Goal: Task Accomplishment & Management: Complete application form

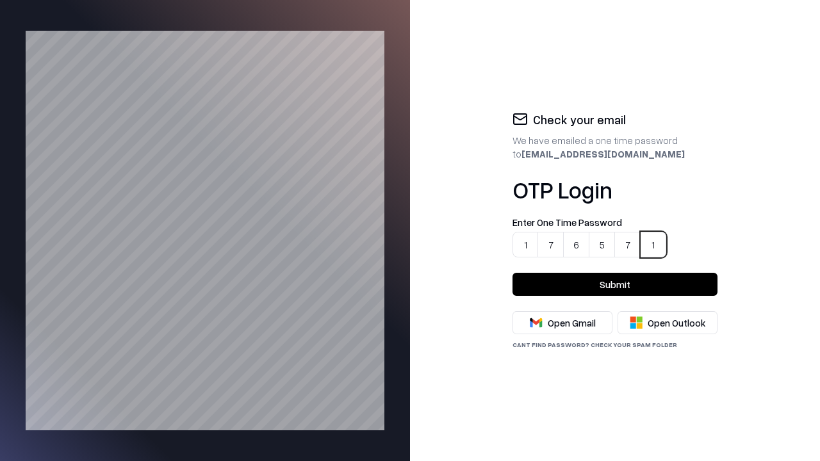
type input "******"
click at [615, 284] on button "Submit" at bounding box center [614, 284] width 205 height 23
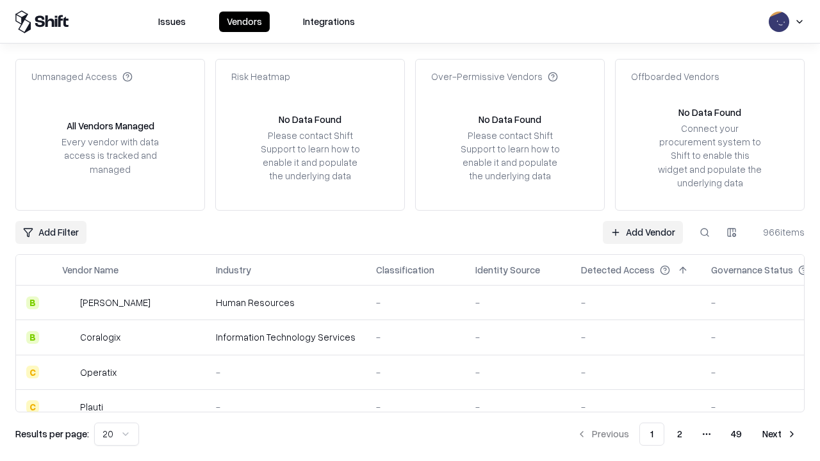
click at [643, 232] on link "Add Vendor" at bounding box center [643, 232] width 80 height 23
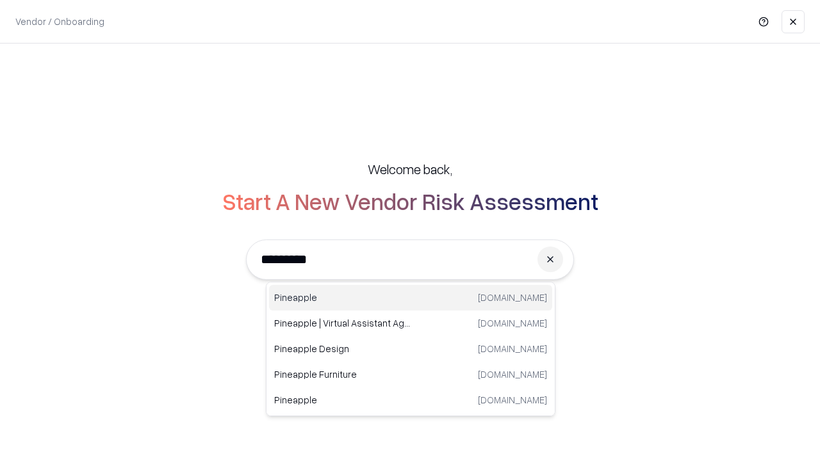
click at [410, 298] on div "Pineapple [DOMAIN_NAME]" at bounding box center [410, 298] width 283 height 26
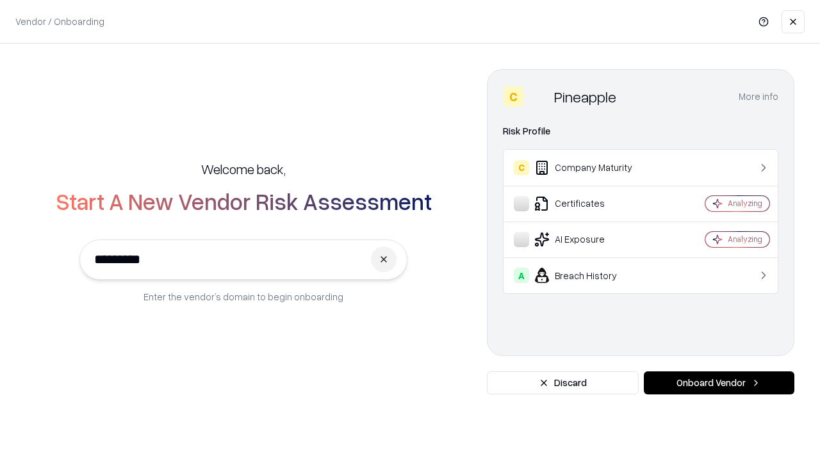
type input "*********"
click at [718, 383] on button "Onboard Vendor" at bounding box center [719, 382] width 150 height 23
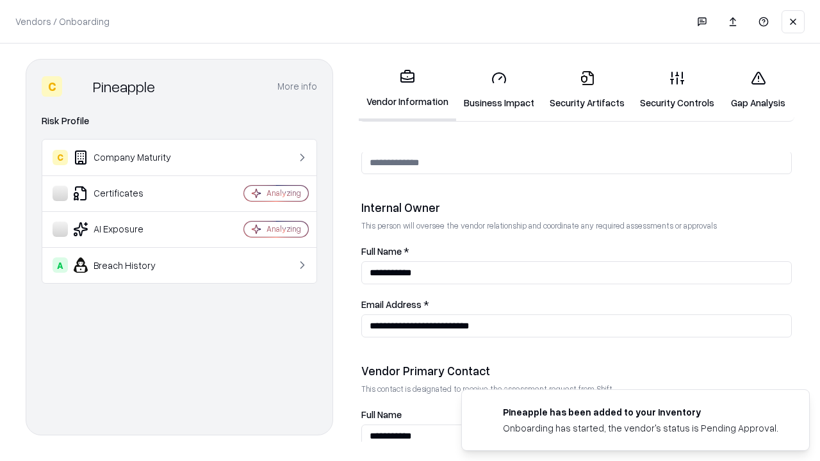
scroll to position [663, 0]
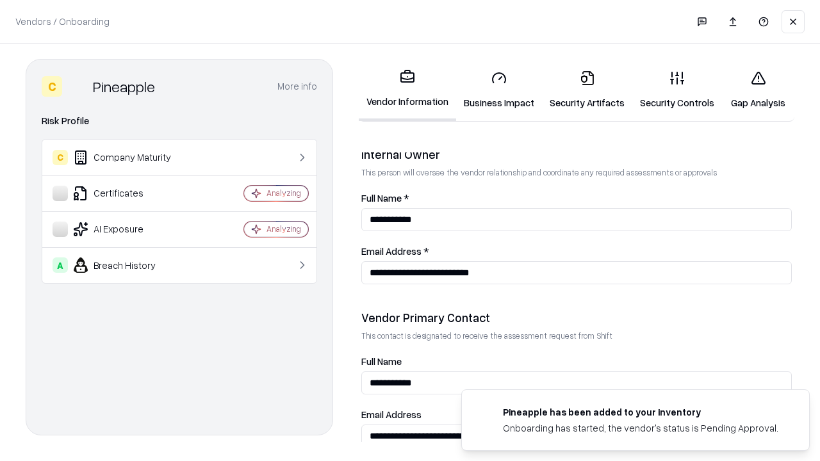
click at [494, 90] on link "Business Impact" at bounding box center [499, 90] width 86 height 60
click at [752, 90] on link "Gap Analysis" at bounding box center [758, 90] width 72 height 60
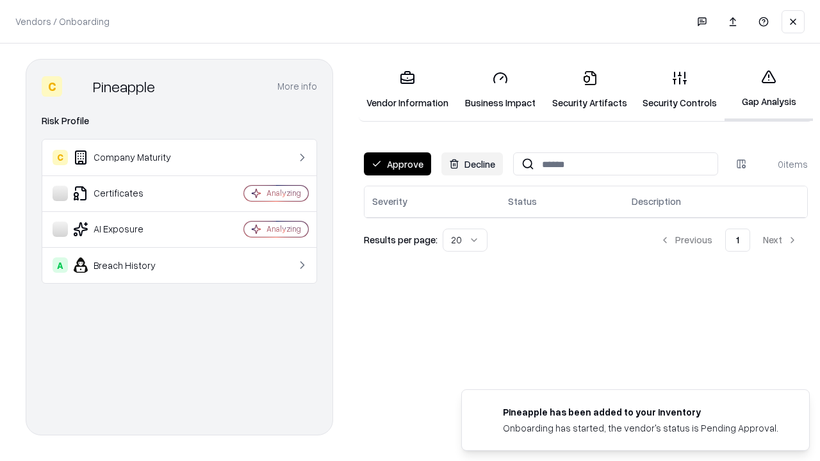
click at [396, 163] on button "Approve" at bounding box center [397, 163] width 67 height 23
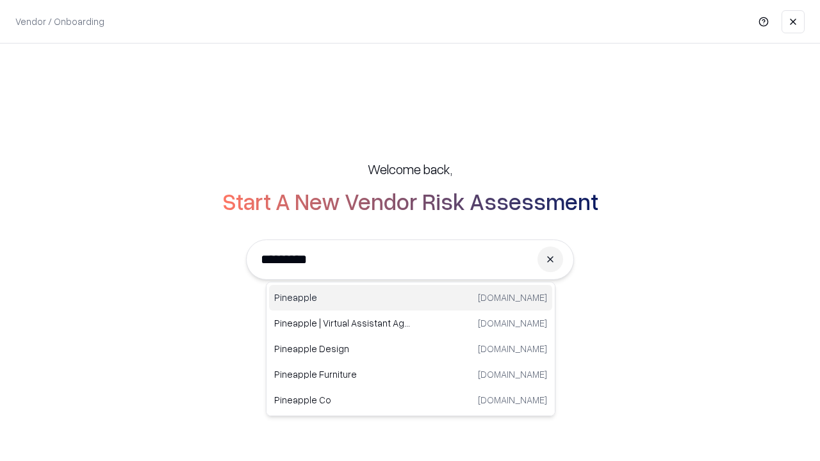
click at [410, 298] on div "Pineapple [DOMAIN_NAME]" at bounding box center [410, 298] width 283 height 26
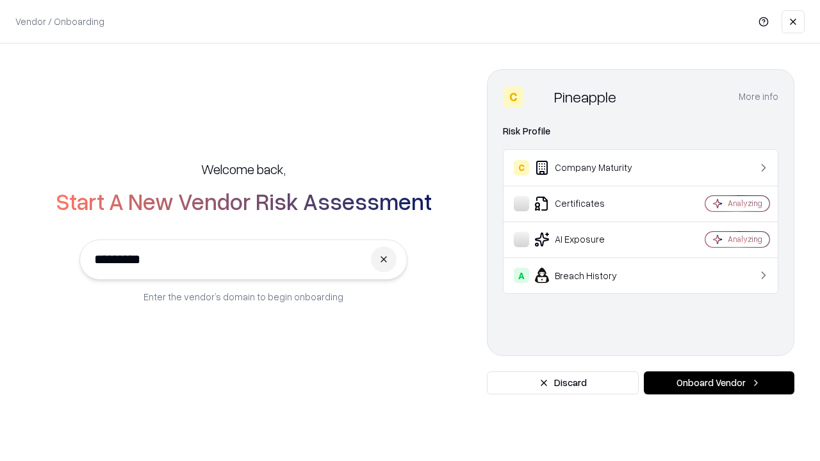
type input "*********"
click at [718, 383] on button "Onboard Vendor" at bounding box center [719, 382] width 150 height 23
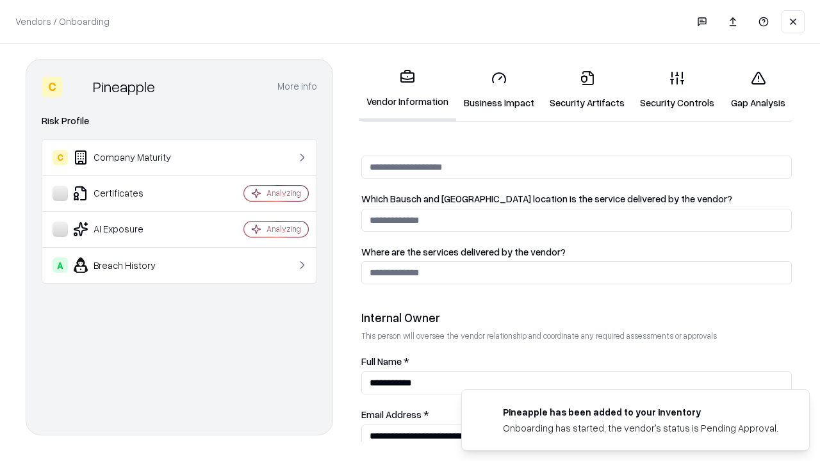
scroll to position [663, 0]
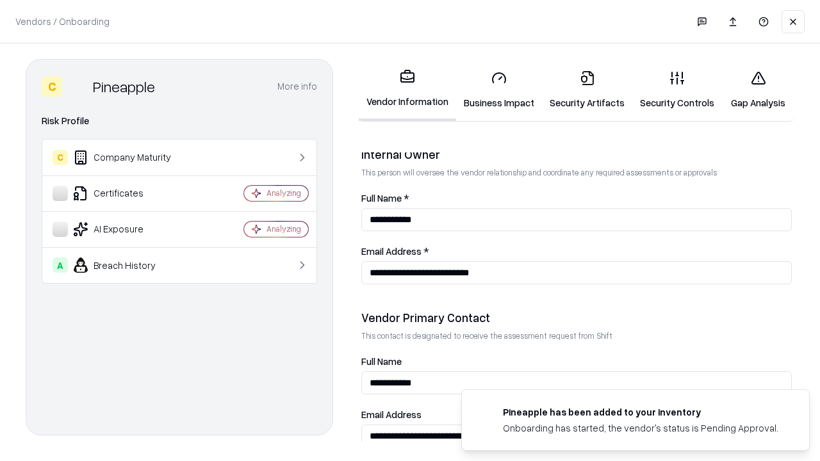
click at [752, 90] on link "Gap Analysis" at bounding box center [758, 90] width 72 height 60
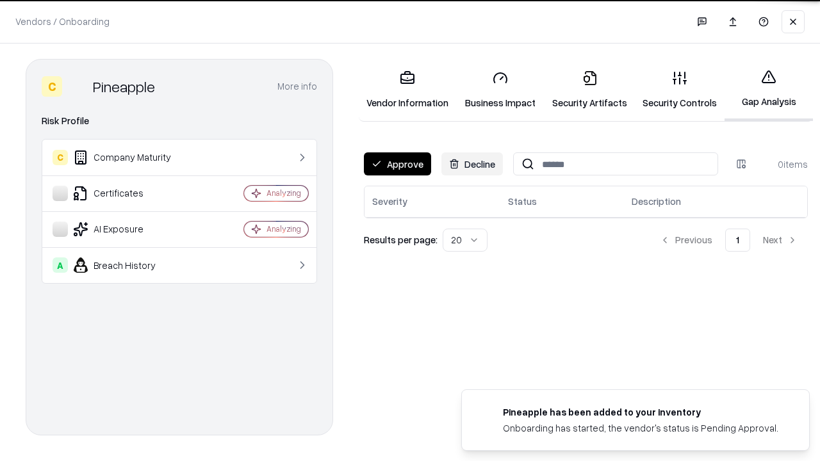
click at [396, 163] on button "Approve" at bounding box center [397, 163] width 67 height 23
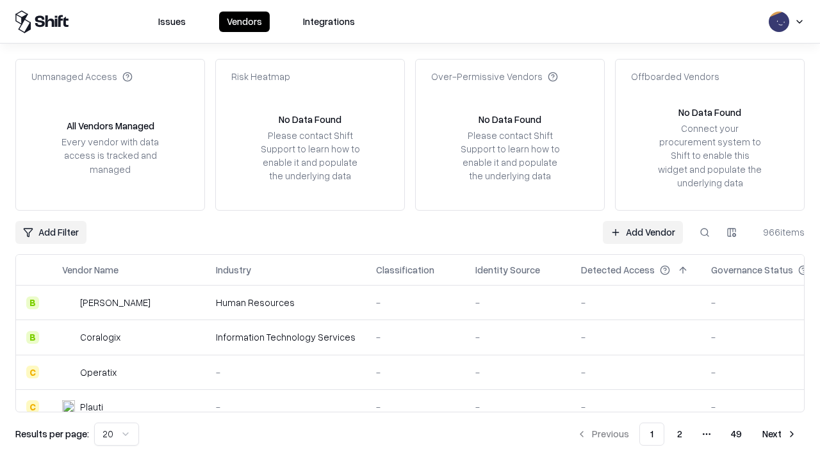
click at [643, 232] on link "Add Vendor" at bounding box center [643, 232] width 80 height 23
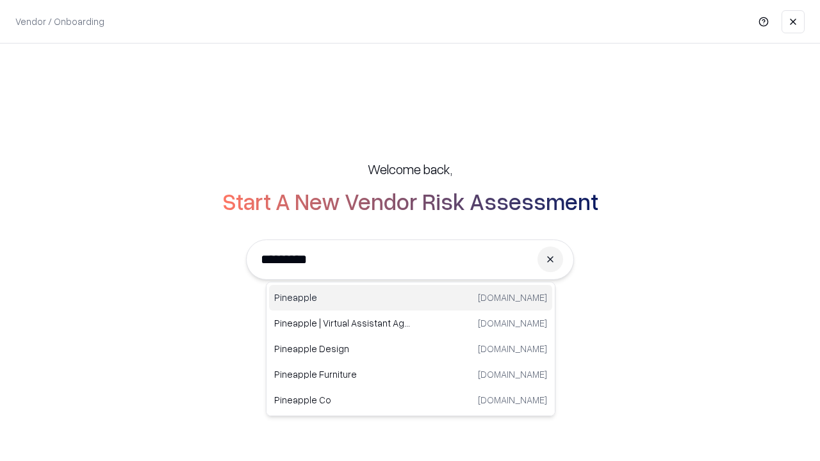
click at [410, 298] on div "Pineapple [DOMAIN_NAME]" at bounding box center [410, 298] width 283 height 26
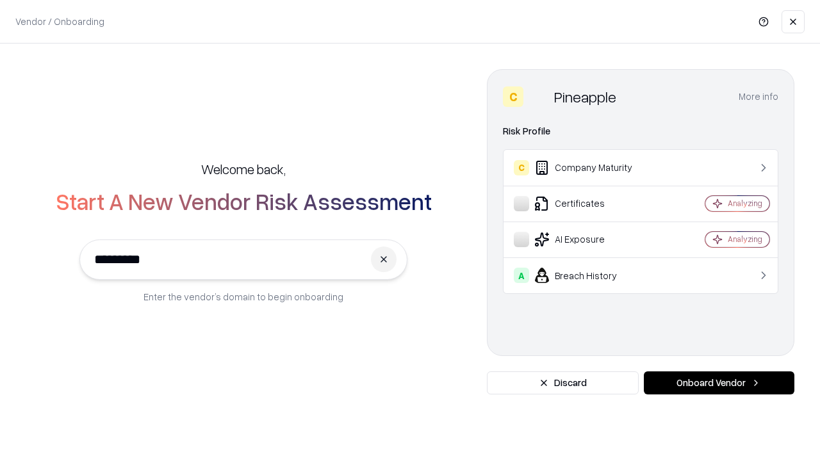
type input "*********"
click at [718, 383] on button "Onboard Vendor" at bounding box center [719, 382] width 150 height 23
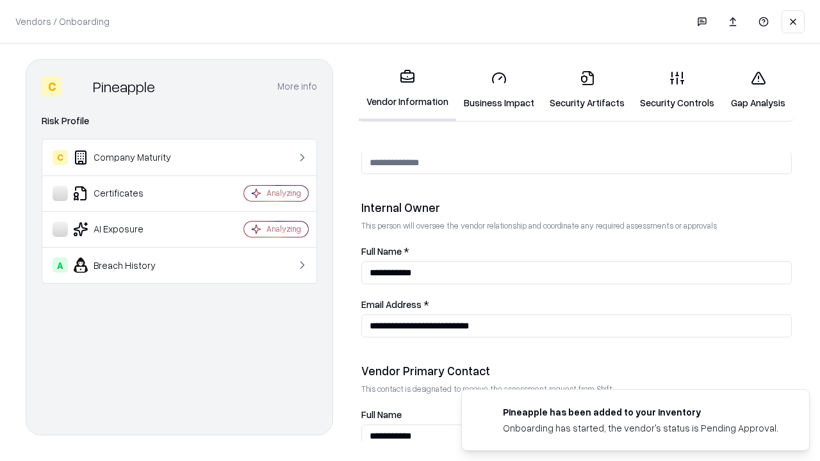
scroll to position [663, 0]
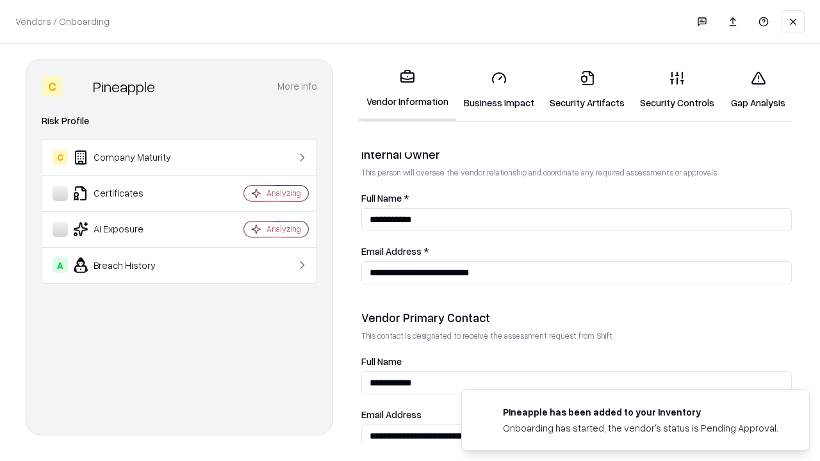
click at [494, 90] on link "Business Impact" at bounding box center [499, 90] width 86 height 60
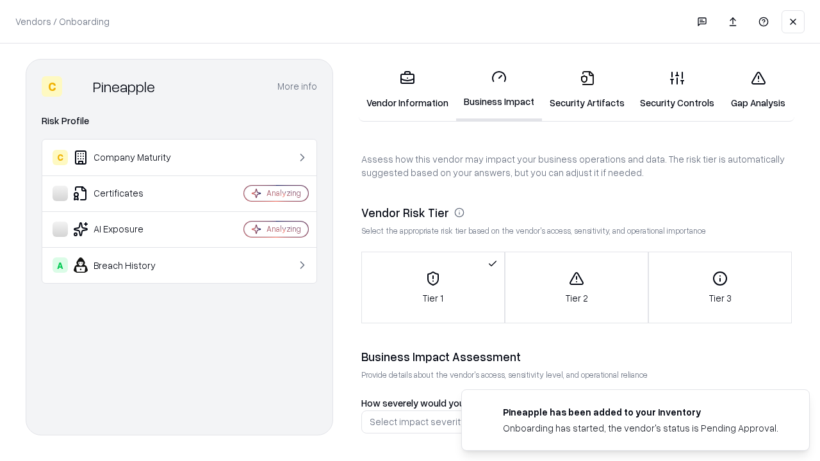
click at [580, 90] on link "Security Artifacts" at bounding box center [587, 90] width 90 height 60
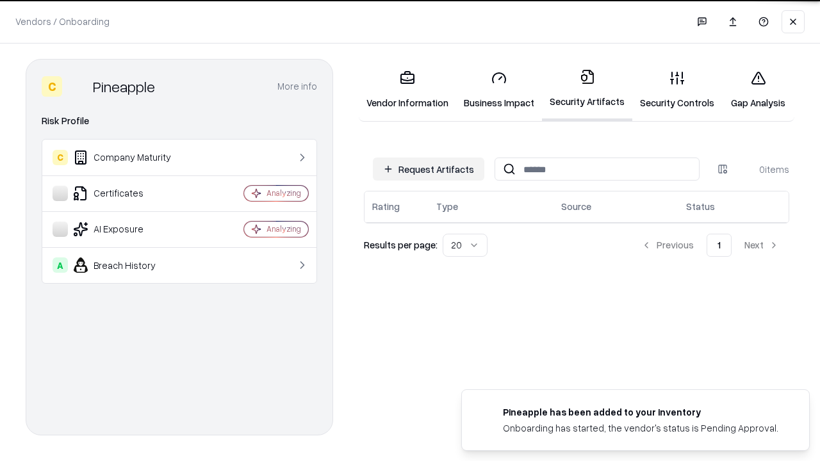
click at [430, 169] on button "Request Artifacts" at bounding box center [428, 169] width 111 height 23
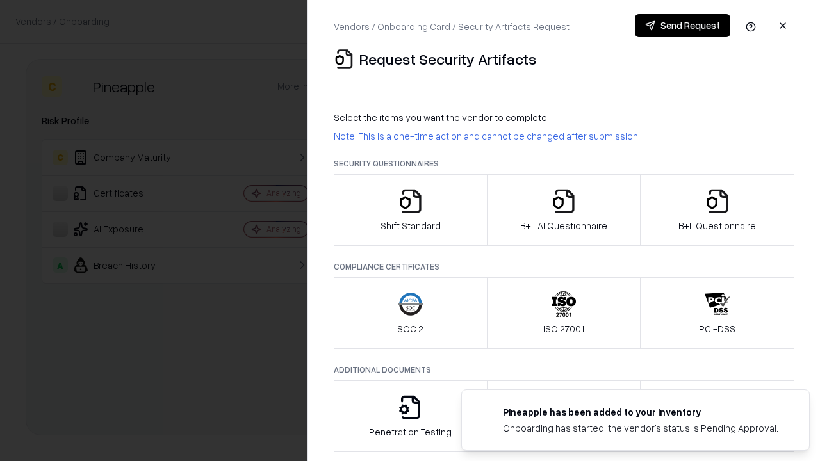
click at [410, 210] on icon "button" at bounding box center [411, 201] width 26 height 26
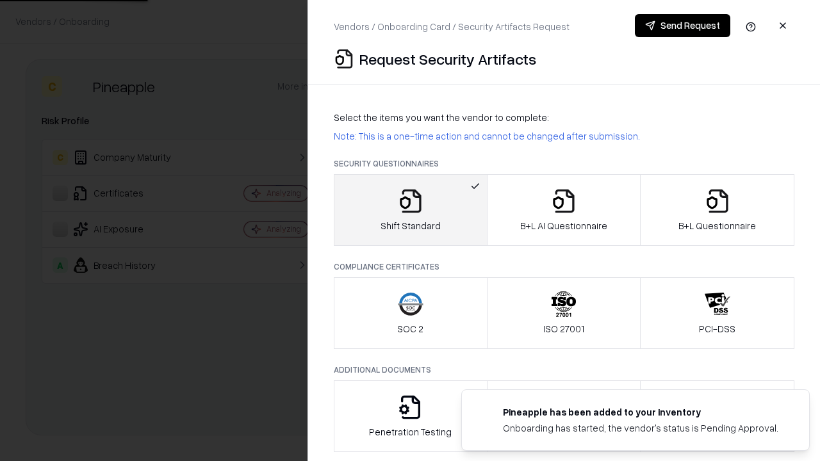
click at [683, 26] on button "Send Request" at bounding box center [682, 25] width 95 height 23
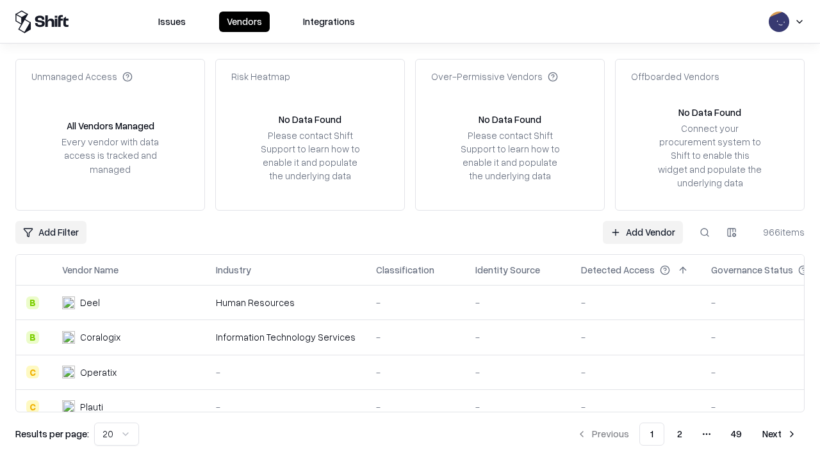
click at [704, 232] on button at bounding box center [704, 232] width 23 height 23
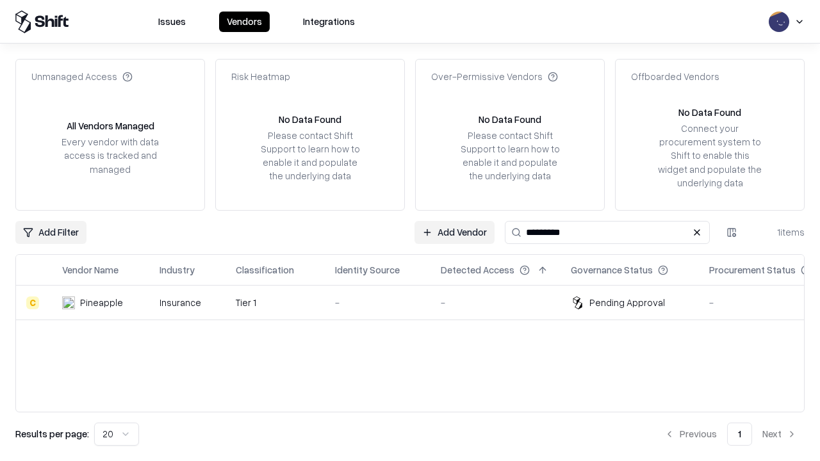
type input "*********"
click at [418, 302] on td "-" at bounding box center [378, 303] width 106 height 35
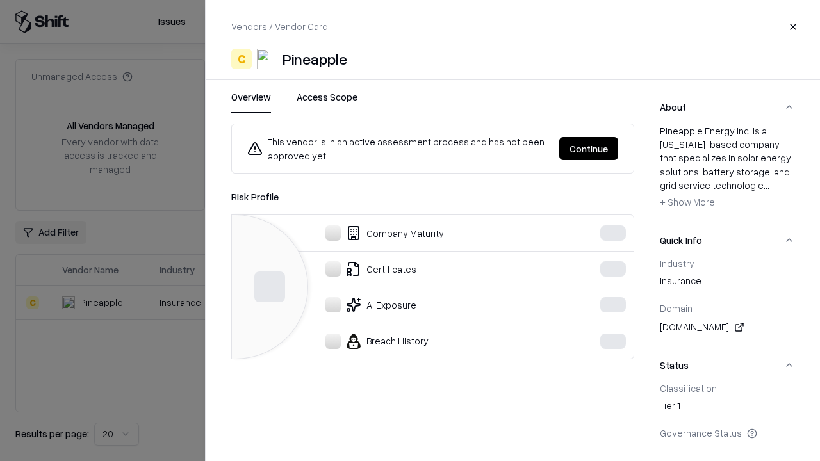
click at [589, 149] on button "Continue" at bounding box center [588, 148] width 59 height 23
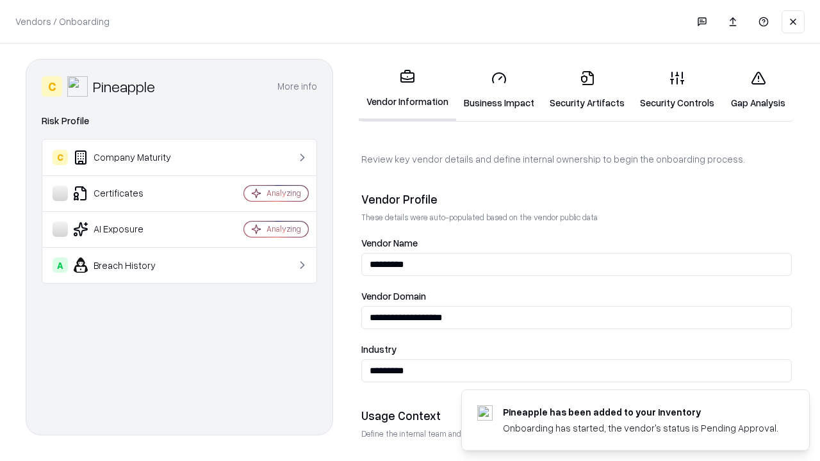
click at [580, 90] on link "Security Artifacts" at bounding box center [587, 90] width 90 height 60
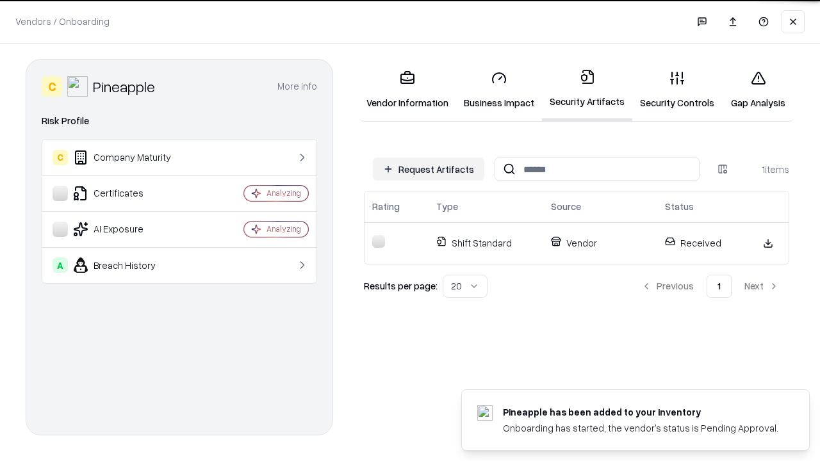
click at [752, 90] on link "Gap Analysis" at bounding box center [758, 90] width 72 height 60
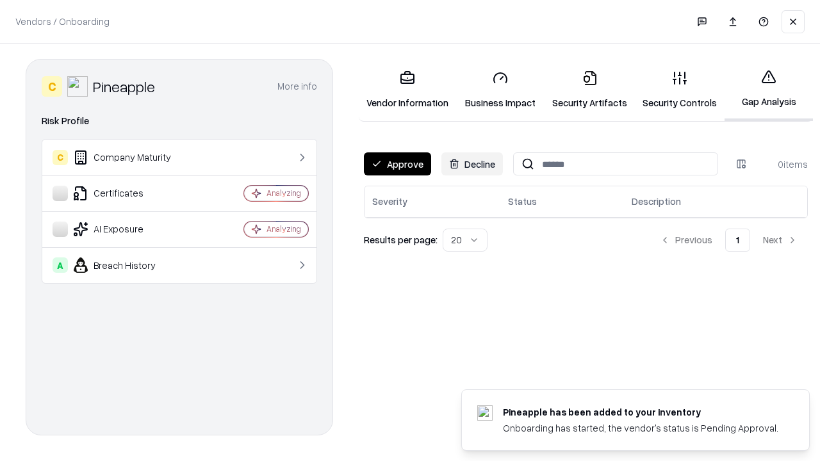
click at [396, 163] on button "Approve" at bounding box center [397, 163] width 67 height 23
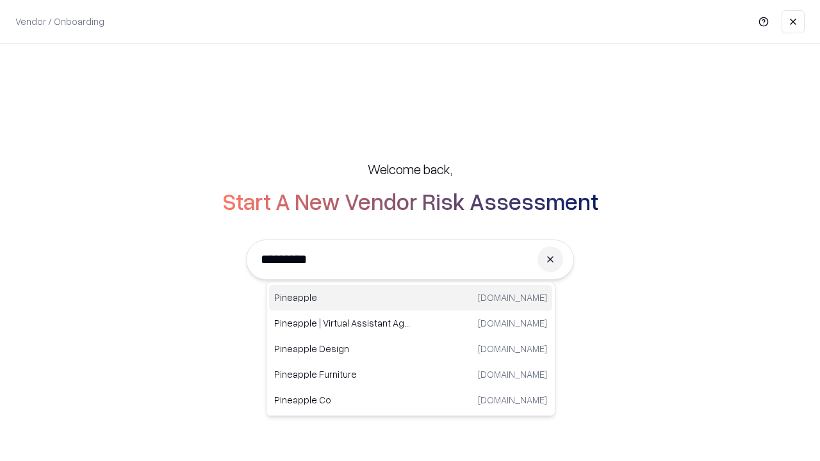
click at [410, 298] on div "Pineapple pineappleenergy.com" at bounding box center [410, 298] width 283 height 26
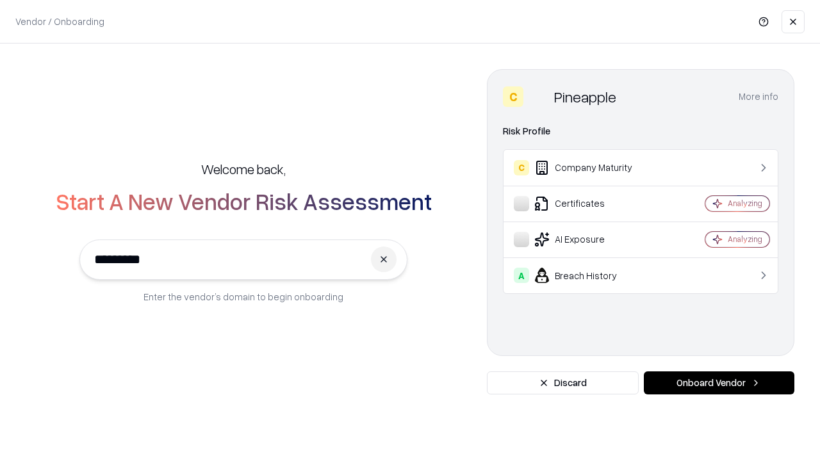
type input "*********"
click at [718, 383] on button "Onboard Vendor" at bounding box center [719, 382] width 150 height 23
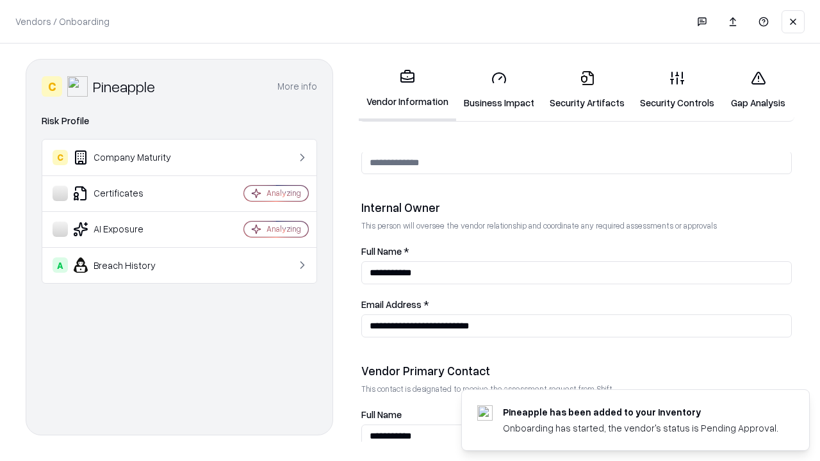
scroll to position [663, 0]
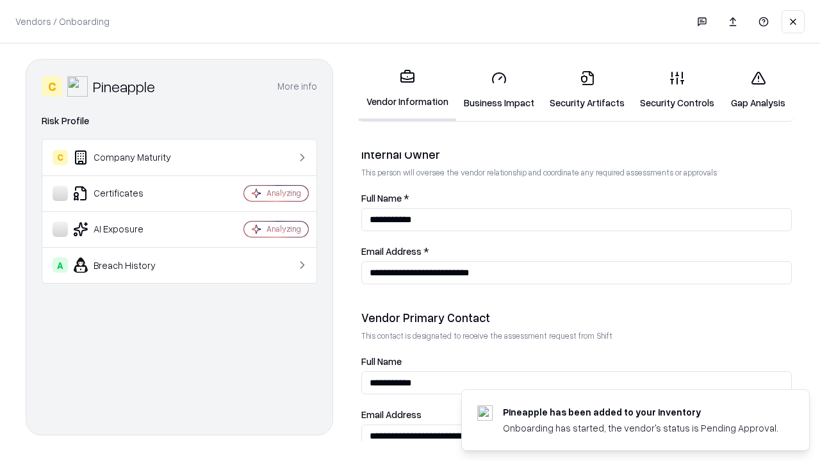
click at [752, 90] on link "Gap Analysis" at bounding box center [758, 90] width 72 height 60
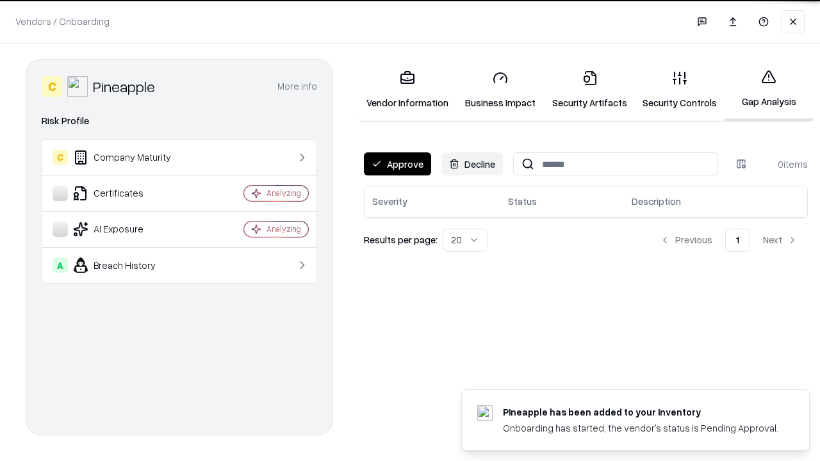
click at [396, 163] on button "Approve" at bounding box center [397, 163] width 67 height 23
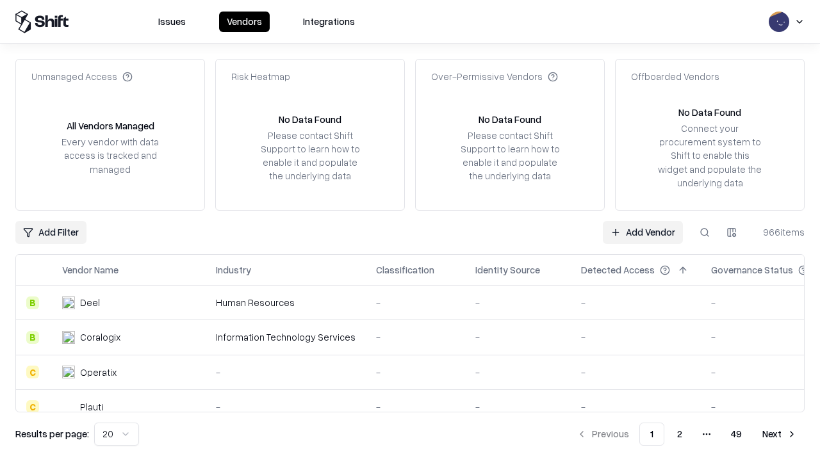
click at [643, 232] on link "Add Vendor" at bounding box center [643, 232] width 80 height 23
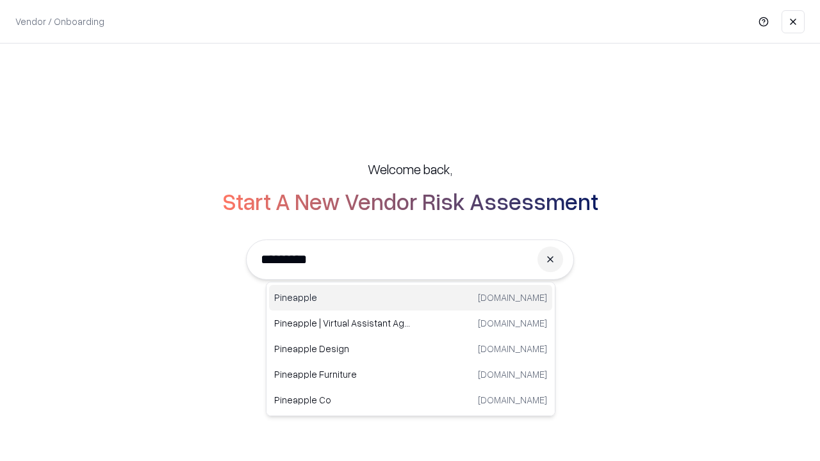
click at [410, 298] on div "Pineapple pineappleenergy.com" at bounding box center [410, 298] width 283 height 26
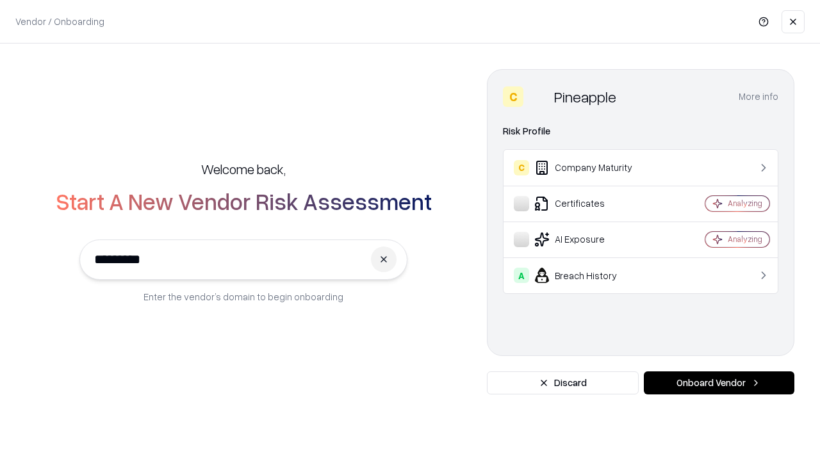
type input "*********"
click at [718, 383] on button "Onboard Vendor" at bounding box center [719, 382] width 150 height 23
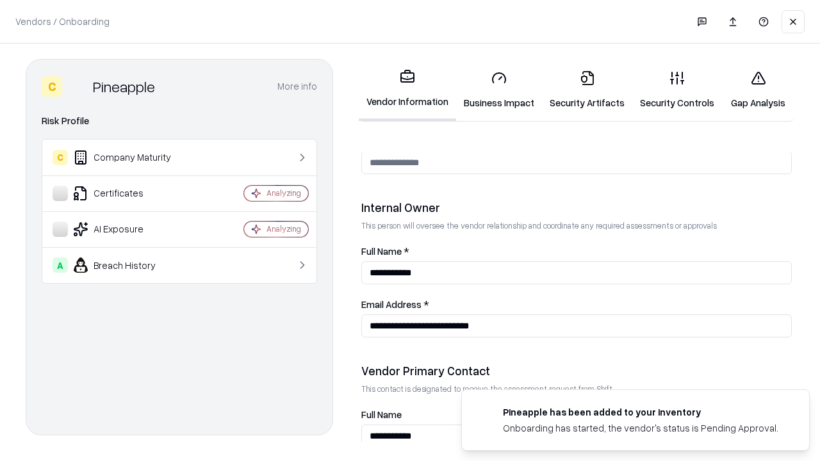
scroll to position [663, 0]
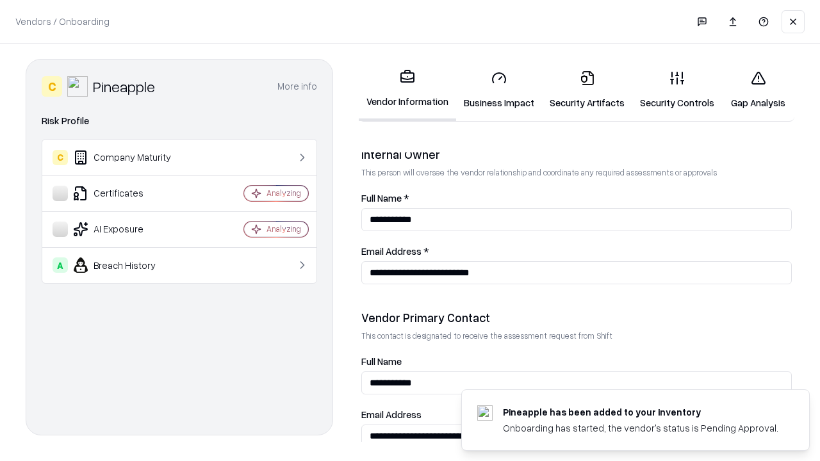
click at [494, 90] on link "Business Impact" at bounding box center [499, 90] width 86 height 60
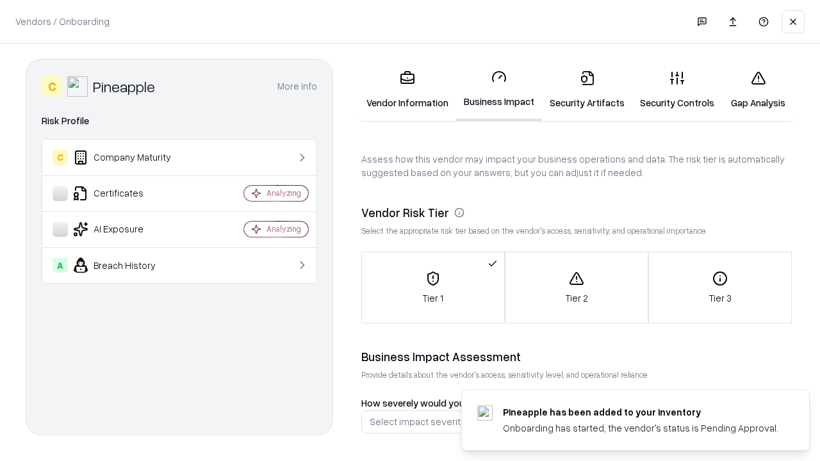
click at [580, 90] on link "Security Artifacts" at bounding box center [587, 90] width 90 height 60
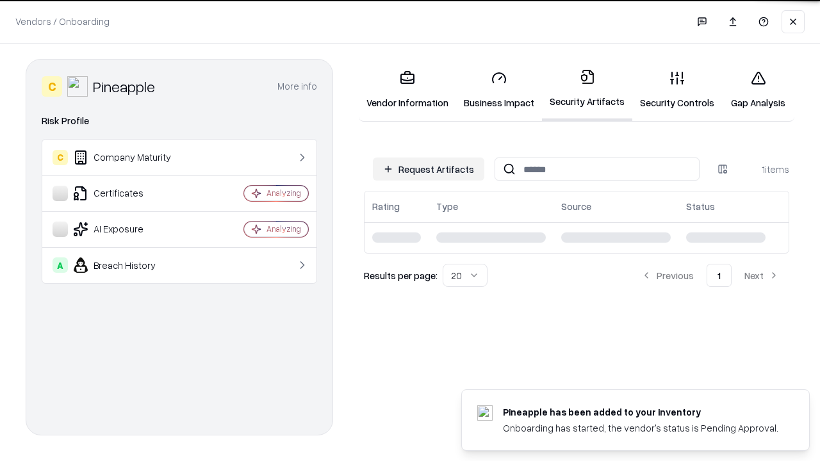
click at [430, 169] on button "Request Artifacts" at bounding box center [428, 169] width 111 height 23
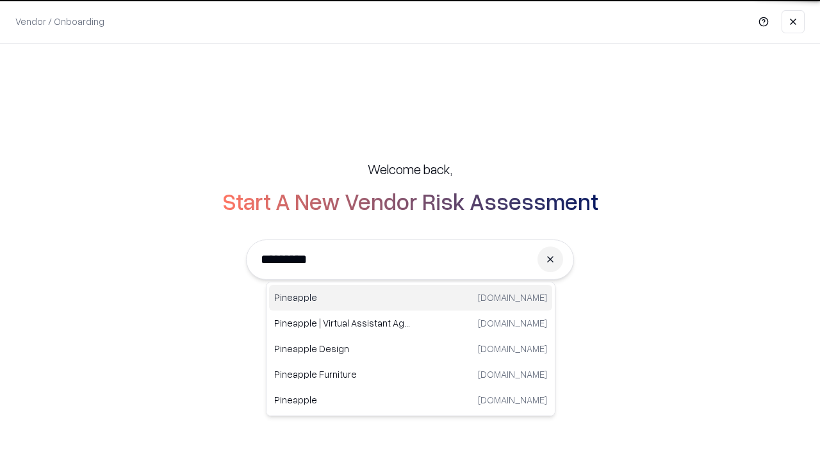
click at [410, 298] on div "Pineapple [DOMAIN_NAME]" at bounding box center [410, 298] width 283 height 26
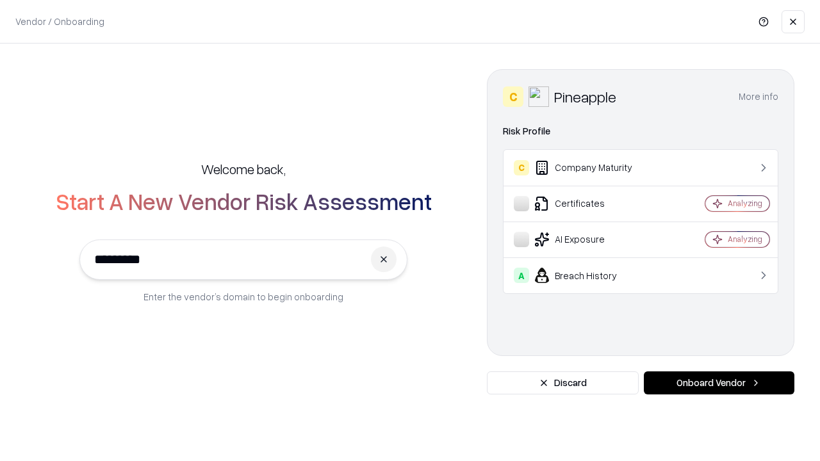
type input "*********"
click at [718, 383] on button "Onboard Vendor" at bounding box center [719, 382] width 150 height 23
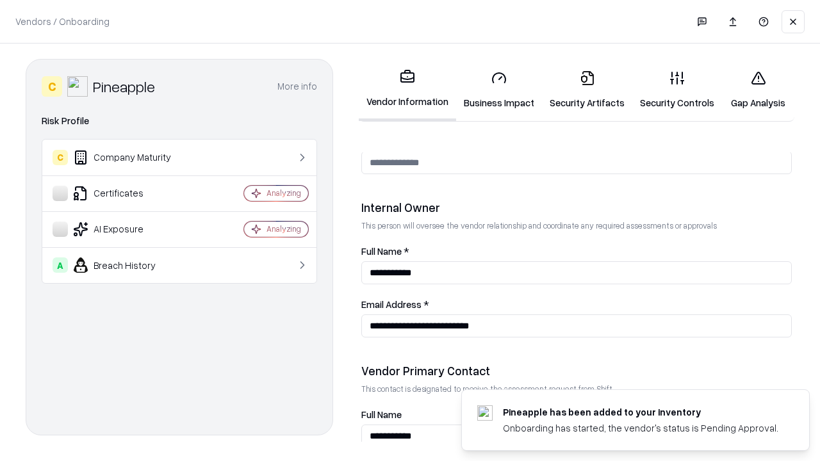
scroll to position [663, 0]
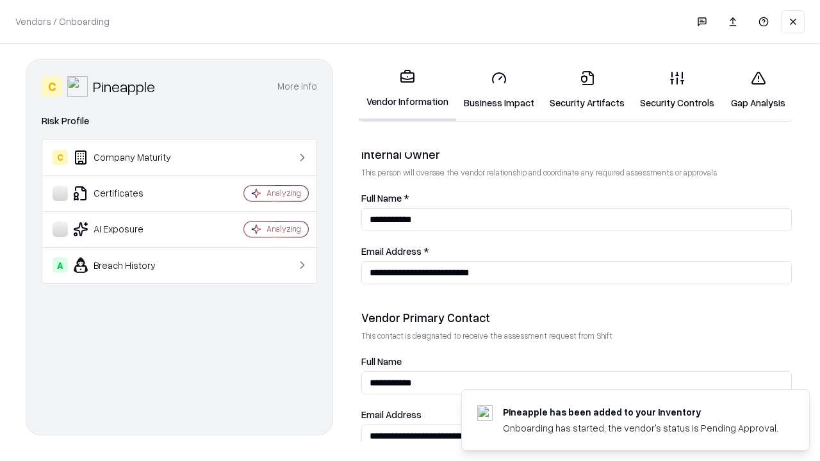
click at [752, 90] on link "Gap Analysis" at bounding box center [758, 90] width 72 height 60
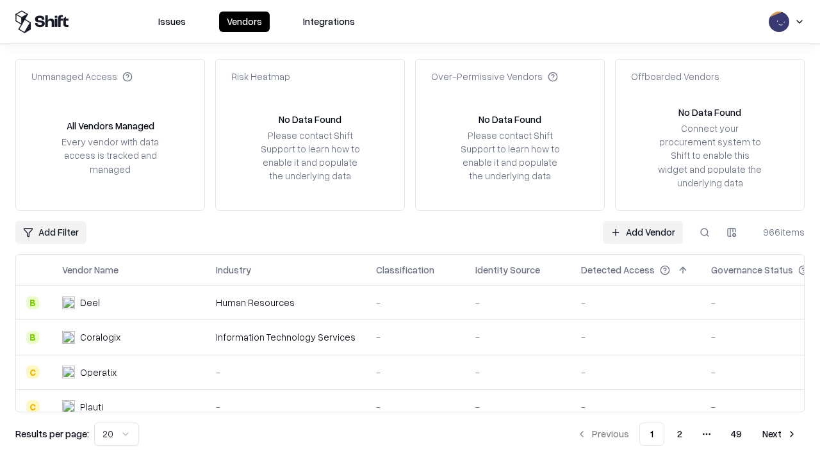
click at [643, 232] on link "Add Vendor" at bounding box center [643, 232] width 80 height 23
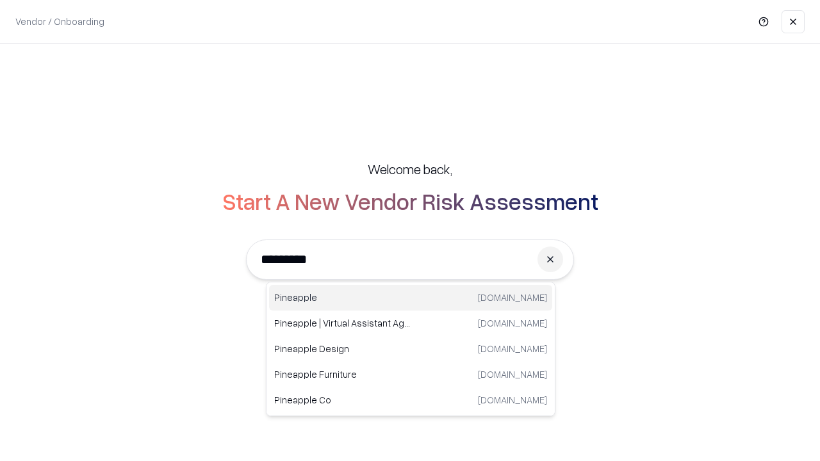
click at [410, 298] on div "Pineapple [DOMAIN_NAME]" at bounding box center [410, 298] width 283 height 26
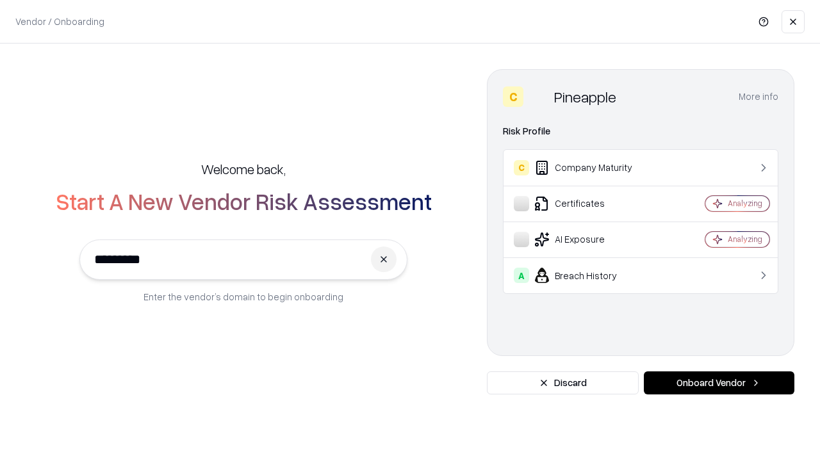
type input "*********"
click at [718, 383] on button "Onboard Vendor" at bounding box center [719, 382] width 150 height 23
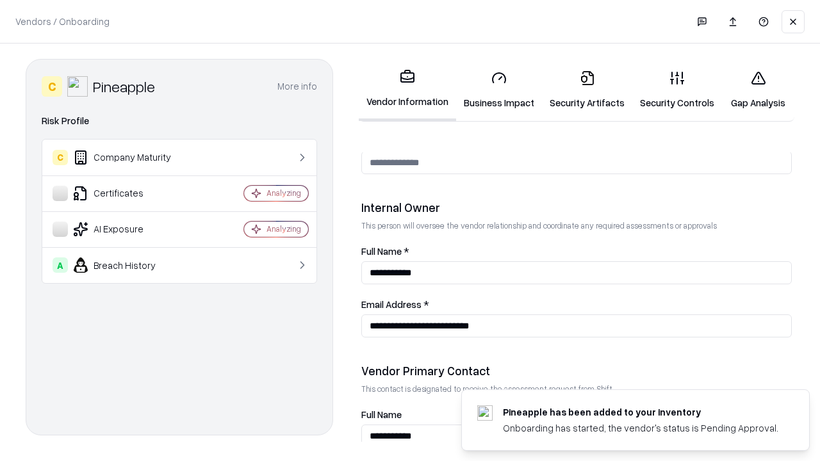
scroll to position [663, 0]
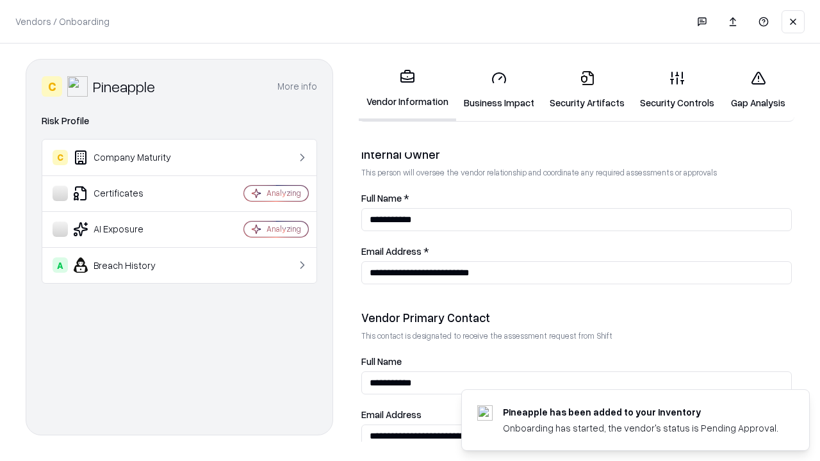
click at [580, 90] on link "Security Artifacts" at bounding box center [587, 90] width 90 height 60
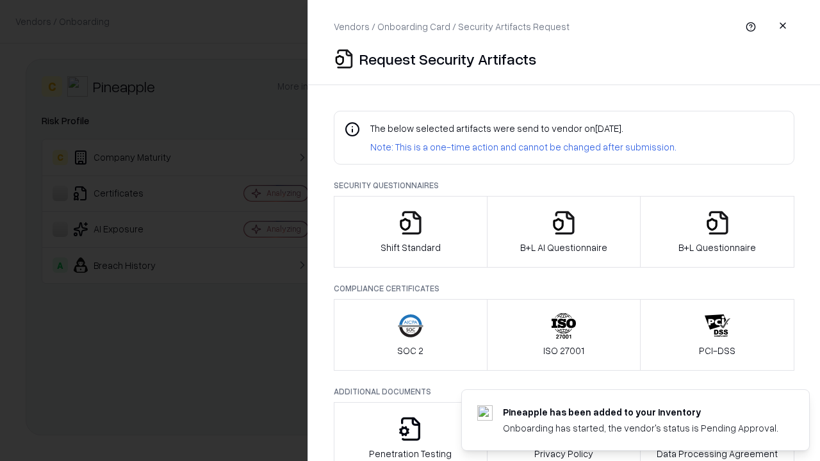
click at [717, 232] on icon "button" at bounding box center [717, 223] width 26 height 26
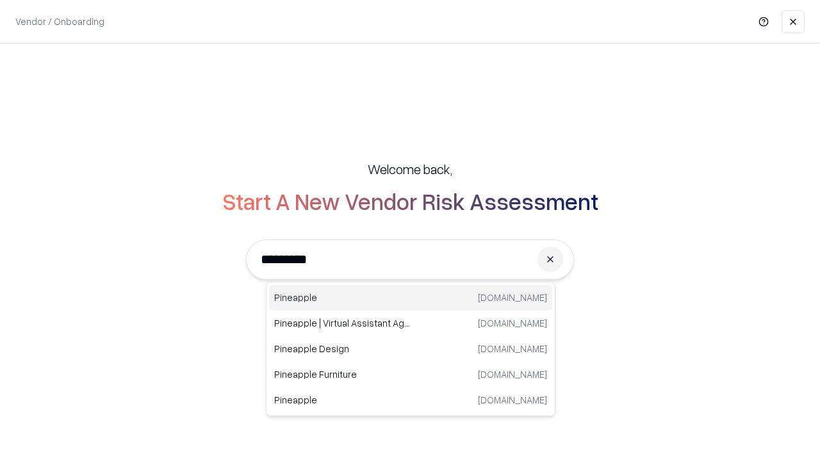
click at [410, 298] on div "Pineapple [DOMAIN_NAME]" at bounding box center [410, 298] width 283 height 26
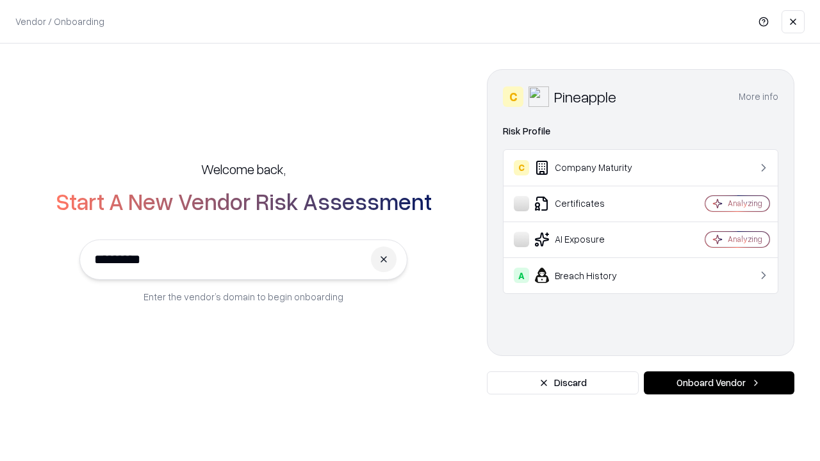
type input "*********"
click at [718, 383] on button "Onboard Vendor" at bounding box center [719, 382] width 150 height 23
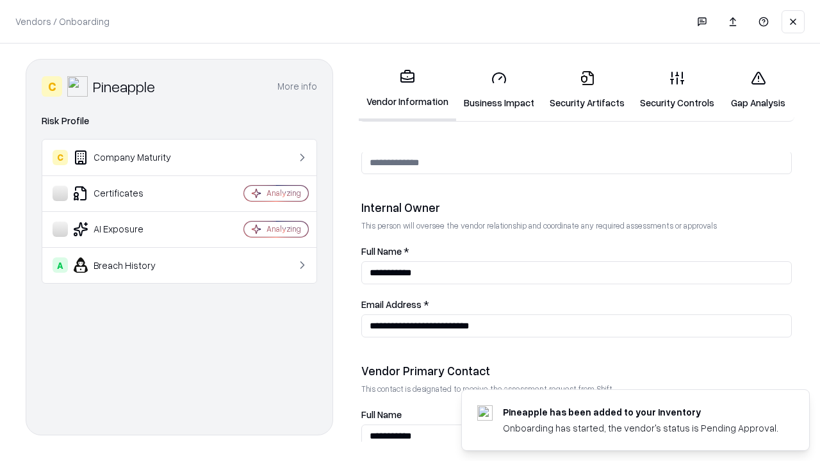
scroll to position [663, 0]
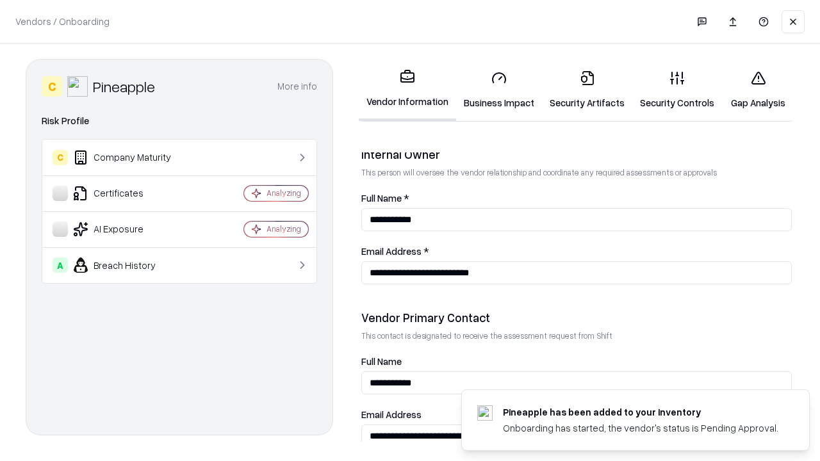
click at [752, 90] on link "Gap Analysis" at bounding box center [758, 90] width 72 height 60
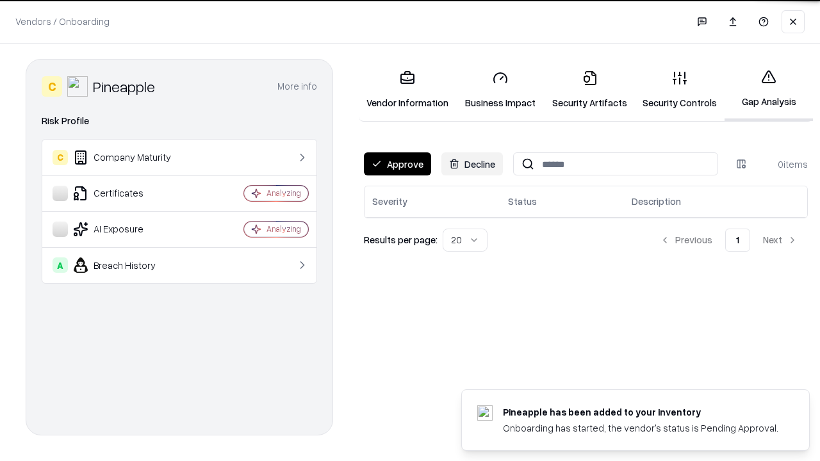
click at [396, 163] on button "Approve" at bounding box center [397, 163] width 67 height 23
